Goal: Task Accomplishment & Management: Manage account settings

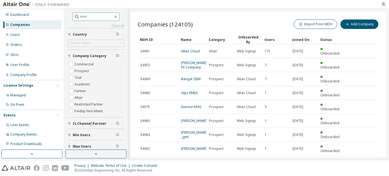
paste input "**********"
click at [90, 19] on input "text" at bounding box center [96, 17] width 33 height 6
type input "**********"
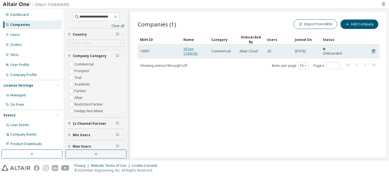
click at [193, 54] on link "HI-Lex Controls" at bounding box center [190, 50] width 14 height 9
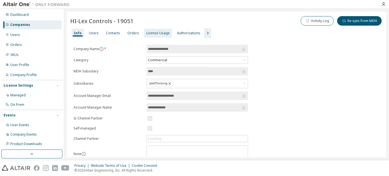
click at [153, 32] on div "License Usage" at bounding box center [157, 33] width 23 height 4
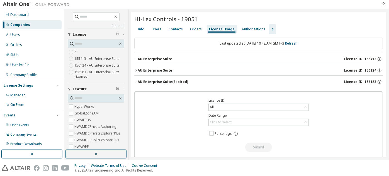
click at [270, 30] on icon "button" at bounding box center [272, 29] width 7 height 7
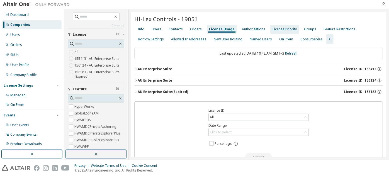
click at [288, 32] on div "License Priority" at bounding box center [284, 29] width 29 height 9
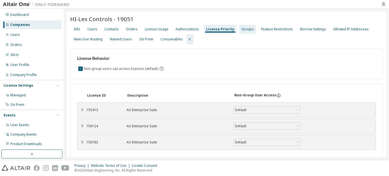
click at [241, 27] on div "Groups" at bounding box center [247, 29] width 12 height 4
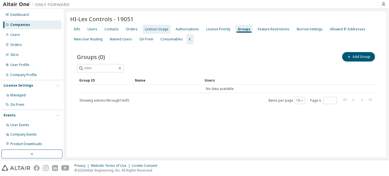
click at [158, 26] on div "License Usage" at bounding box center [157, 29] width 28 height 9
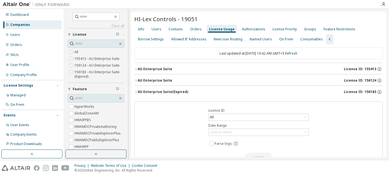
click at [156, 70] on div "AU Enterprise Suite" at bounding box center [155, 69] width 35 height 4
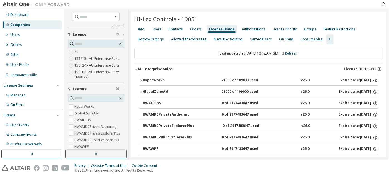
click at [159, 72] on button "AU Enterprise Suite License ID: 155413" at bounding box center [258, 69] width 248 height 12
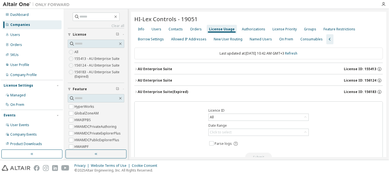
click at [161, 83] on button "AU Enterprise Suite License ID: 156124" at bounding box center [258, 80] width 248 height 12
